Goal: Use online tool/utility

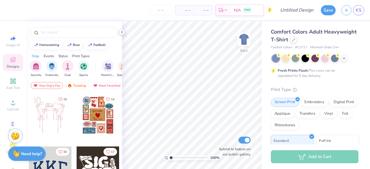
click at [122, 32] on polyline at bounding box center [121, 32] width 1 height 2
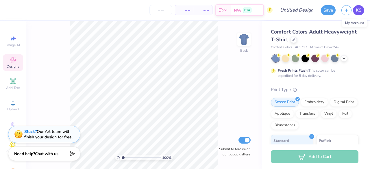
click at [360, 9] on span "KS" at bounding box center [358, 10] width 5 height 7
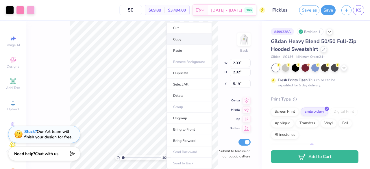
click at [184, 37] on li "Copy" at bounding box center [189, 39] width 45 height 11
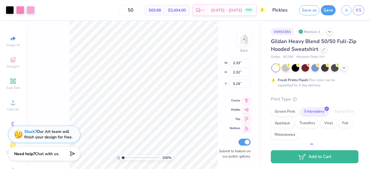
type input "4.46"
type input "1.49"
type input "4.44"
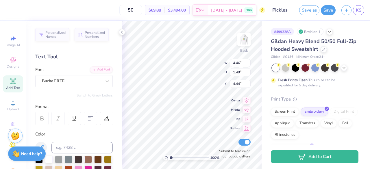
scroll to position [5, 1]
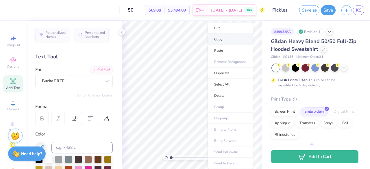
click at [233, 40] on li "Copy" at bounding box center [230, 39] width 45 height 11
